Goal: Task Accomplishment & Management: Use online tool/utility

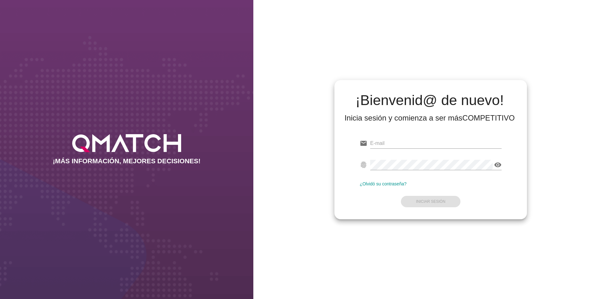
type input "[EMAIL_ADDRESS][DOMAIN_NAME]"
click at [411, 210] on div "email [EMAIL_ADDRESS][DOMAIN_NAME] fingerprint visibility ¿Olvidó su contraseña…" at bounding box center [430, 171] width 182 height 86
click at [415, 203] on button "Iniciar Sesión" at bounding box center [431, 201] width 60 height 11
click at [430, 201] on strong "Iniciar Sesión" at bounding box center [430, 202] width 29 height 4
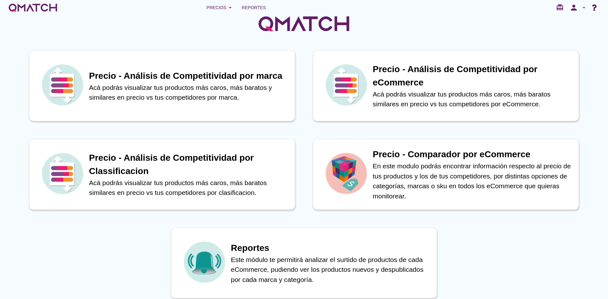
scroll to position [24, 0]
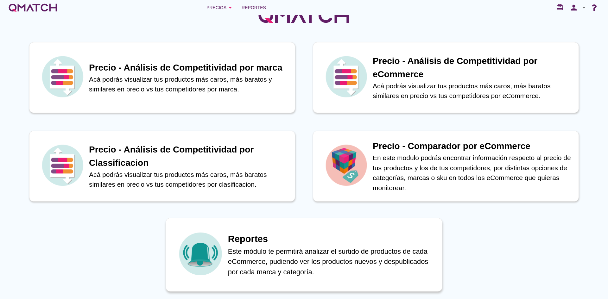
click at [300, 230] on div "Reportes Este módulo te permitirá analizar el surtido de productos de cada eCom…" at bounding box center [331, 255] width 207 height 60
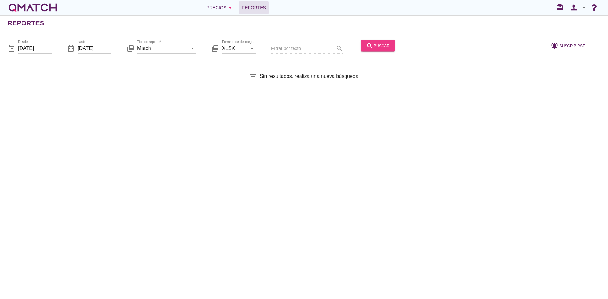
click at [373, 47] on div "search buscar" at bounding box center [377, 46] width 23 height 8
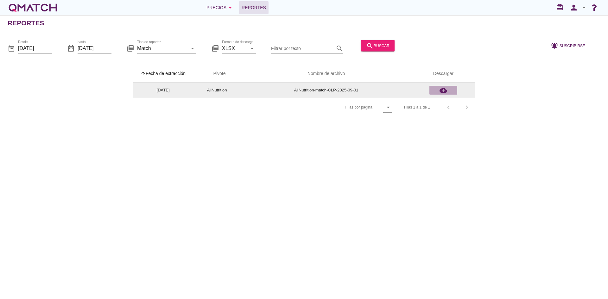
click at [445, 91] on icon "cloud_download" at bounding box center [444, 90] width 8 height 8
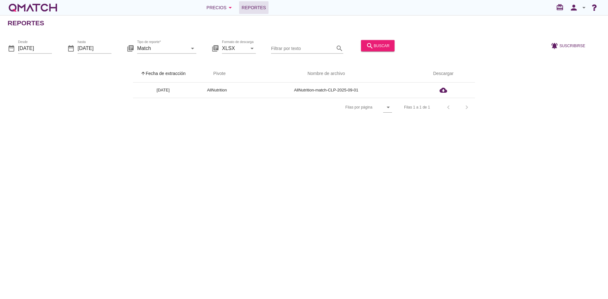
drag, startPoint x: 228, startPoint y: 128, endPoint x: 295, endPoint y: 37, distance: 113.2
click at [228, 128] on div "Reportes date_range Desde [DATE] date_range hasta [DATE] library_books Tipo de …" at bounding box center [304, 157] width 608 height 284
